Goal: Check status: Check status

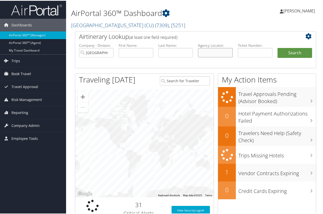
click at [210, 53] on input "text" at bounding box center [215, 51] width 35 height 9
paste input "DNVC3Z"
type input "DNVC3Z"
click at [297, 51] on button "Search" at bounding box center [294, 52] width 35 height 10
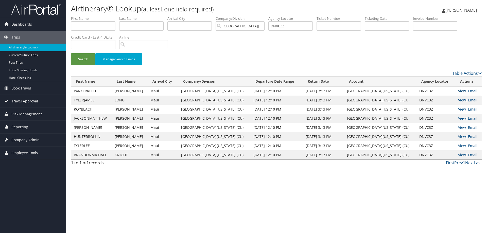
click at [324, 90] on link "View" at bounding box center [462, 91] width 8 height 5
click at [86, 60] on button "Search" at bounding box center [83, 59] width 24 height 12
click at [324, 90] on link "View" at bounding box center [462, 91] width 8 height 5
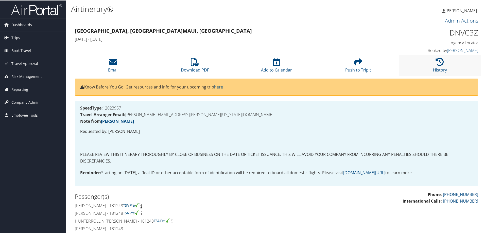
click at [443, 65] on li "History" at bounding box center [440, 65] width 82 height 21
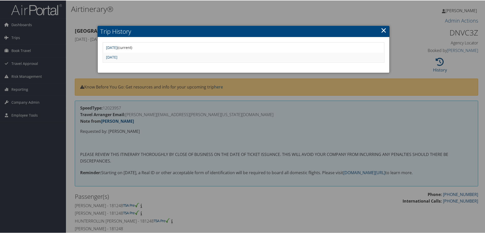
click at [118, 47] on link "Wed Oct 8 18:38:32 MDT 2025" at bounding box center [111, 47] width 11 height 5
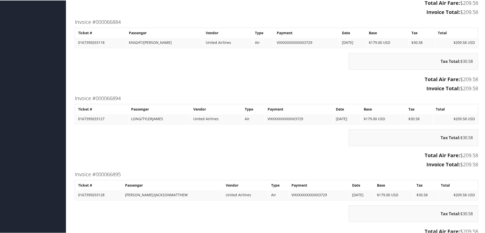
scroll to position [812, 0]
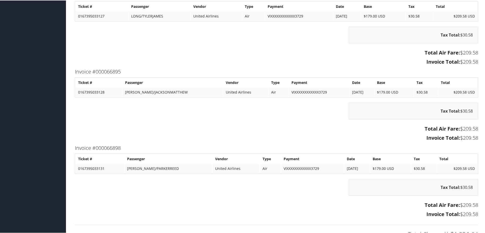
scroll to position [902, 0]
